Goal: Information Seeking & Learning: Learn about a topic

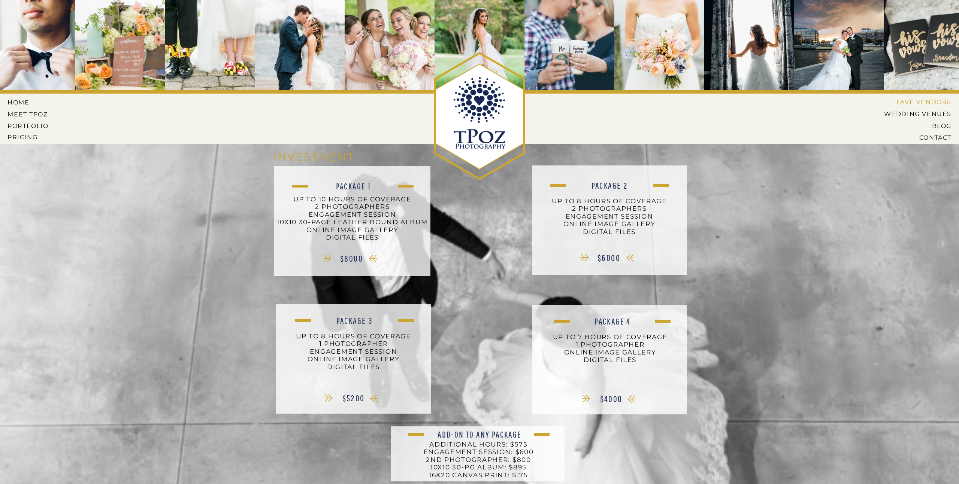
click at [918, 100] on nav "Fave Vendors" at bounding box center [920, 102] width 61 height 7
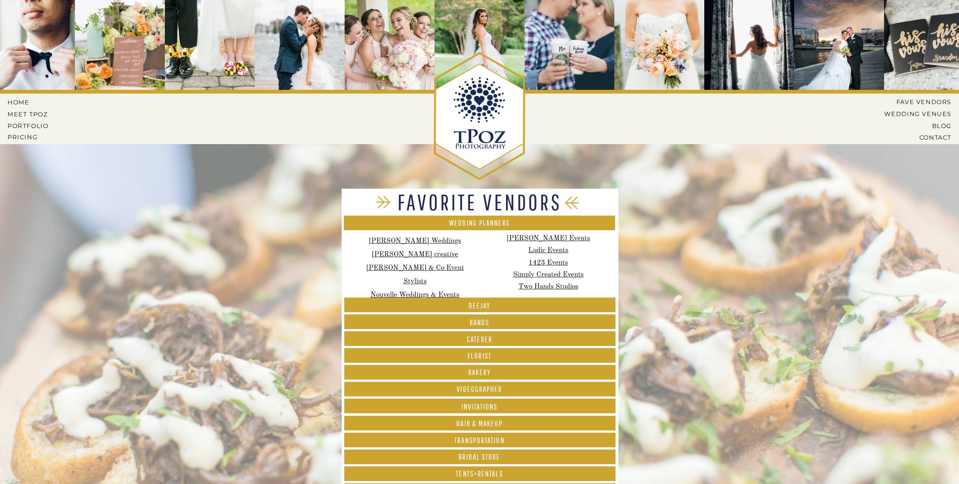
click at [477, 323] on font "BANDS" at bounding box center [480, 322] width 20 height 9
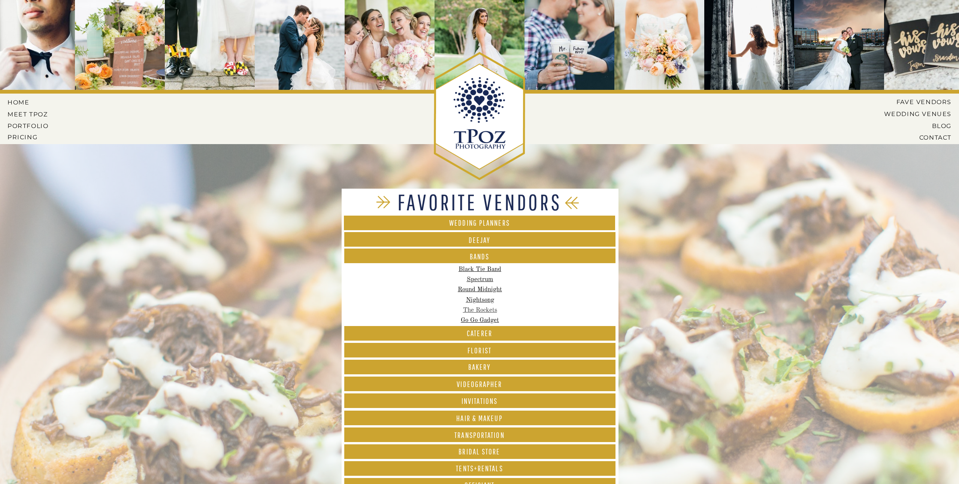
click at [474, 309] on link "The Rockets" at bounding box center [480, 310] width 34 height 6
click at [479, 267] on link "Black Tie Band" at bounding box center [480, 269] width 43 height 6
click at [473, 301] on link "Nightsong" at bounding box center [480, 300] width 28 height 6
click at [492, 322] on link "Go Go Gadget" at bounding box center [480, 320] width 38 height 6
click at [476, 279] on link "Spectrum" at bounding box center [480, 280] width 27 height 6
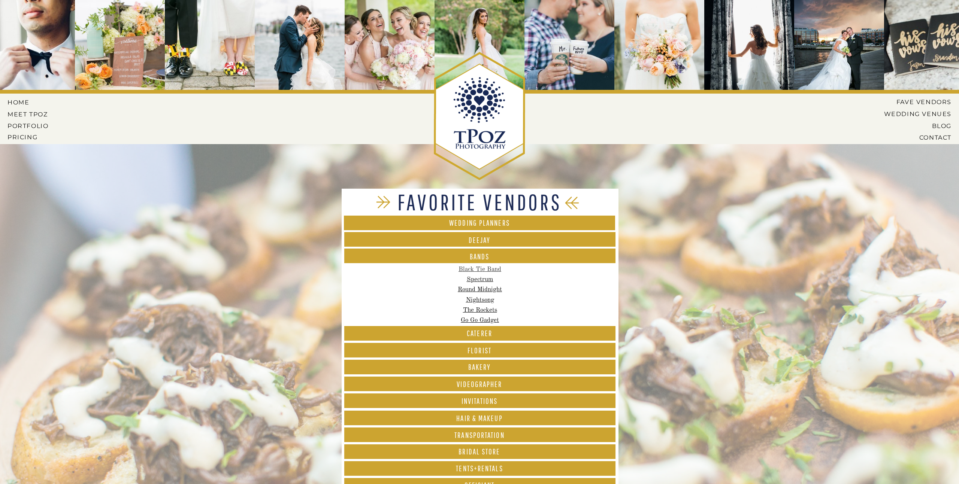
click at [488, 270] on link "Black Tie Band" at bounding box center [480, 269] width 43 height 6
click at [492, 289] on link "Round Midnight" at bounding box center [480, 290] width 44 height 6
click at [478, 270] on link "Black Tie Band" at bounding box center [480, 269] width 43 height 6
click at [478, 401] on font "Invitations" at bounding box center [480, 401] width 36 height 9
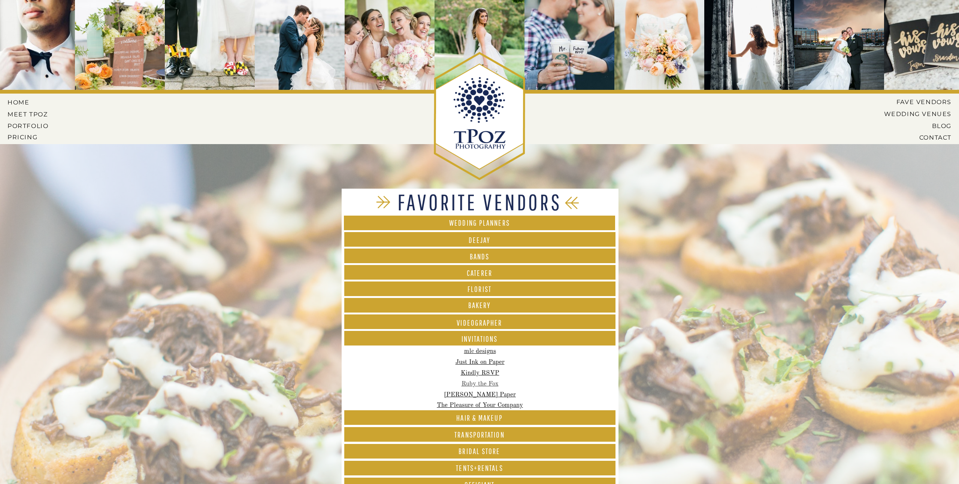
click at [477, 384] on link "Ruby the Fox" at bounding box center [480, 384] width 37 height 6
click at [490, 393] on link "[PERSON_NAME] Paper" at bounding box center [480, 395] width 72 height 6
click at [476, 406] on link "The Pleasure of Your Company" at bounding box center [480, 405] width 86 height 6
